Goal: Information Seeking & Learning: Learn about a topic

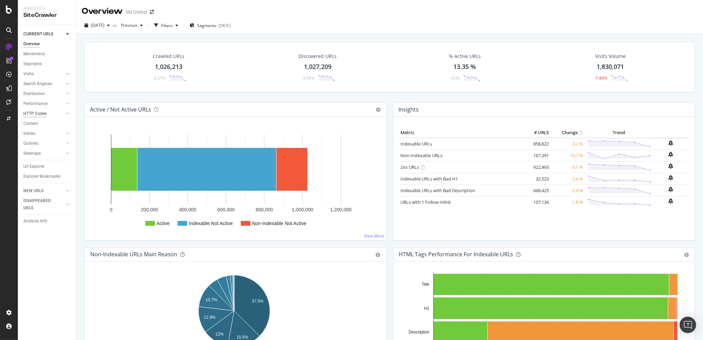
click at [40, 114] on div "HTTP Codes" at bounding box center [34, 113] width 23 height 7
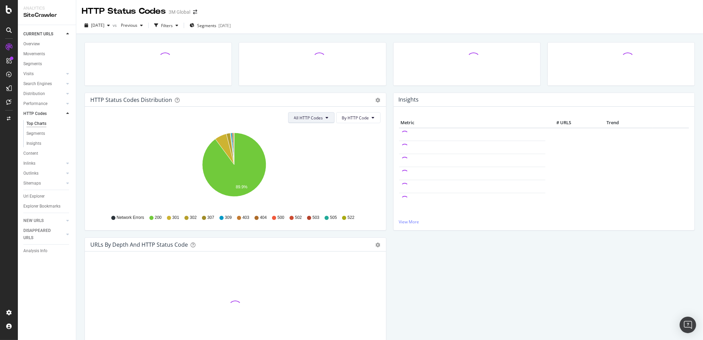
click at [319, 118] on span "All HTTP Codes" at bounding box center [308, 118] width 29 height 6
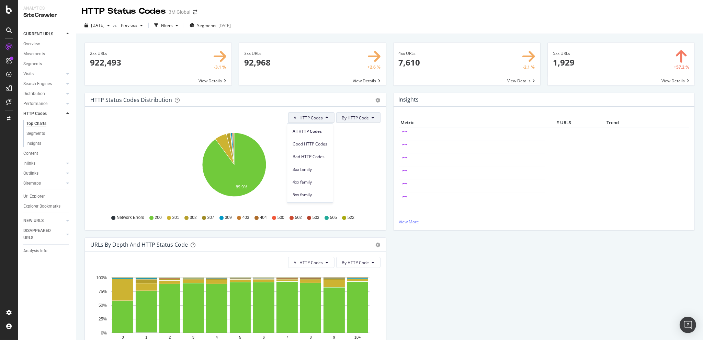
click at [355, 118] on span "By HTTP Code" at bounding box center [355, 118] width 27 height 6
click at [354, 132] on span "By Family" at bounding box center [353, 131] width 27 height 6
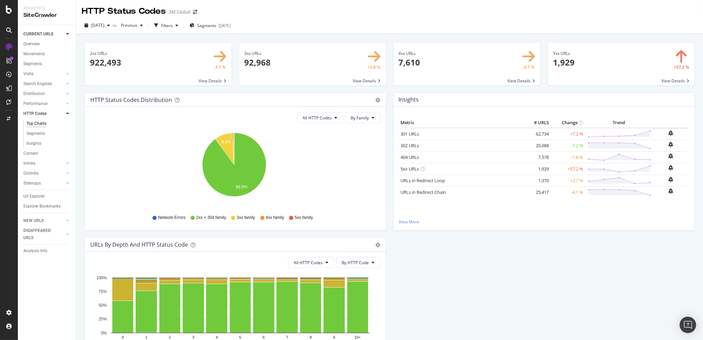
click at [372, 99] on div "Pie Table Export as CSV Add to Custom Report" at bounding box center [375, 99] width 12 height 7
click at [376, 99] on icon "gear" at bounding box center [378, 100] width 5 height 5
click at [356, 125] on span "Table" at bounding box center [354, 126] width 62 height 9
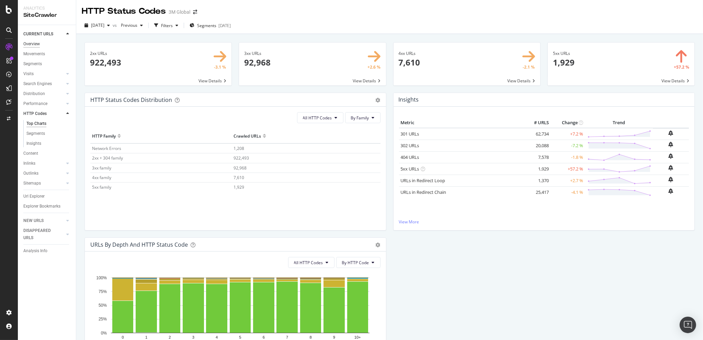
click at [33, 41] on div "Overview" at bounding box center [31, 44] width 16 height 7
